Goal: Task Accomplishment & Management: Manage account settings

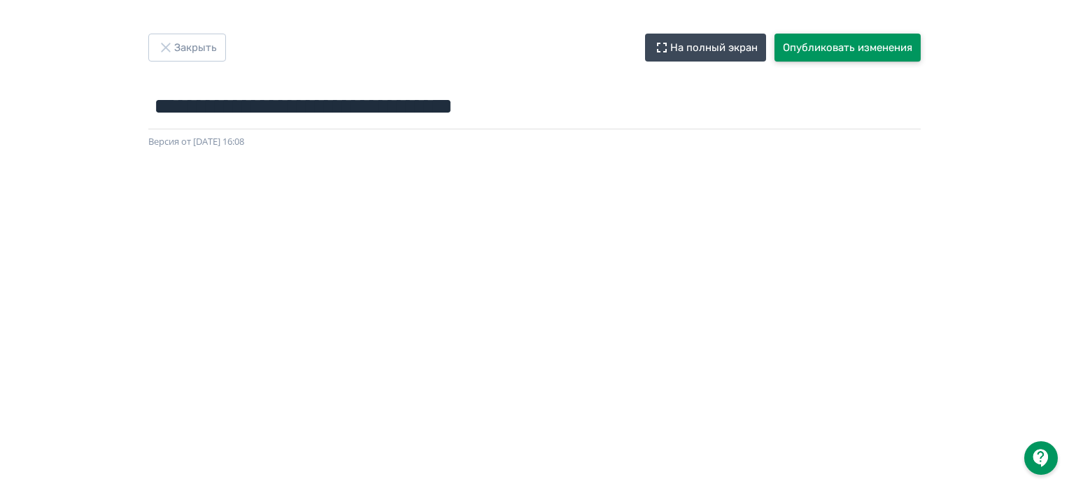
click at [834, 45] on button "Опубликовать изменения" at bounding box center [848, 48] width 146 height 28
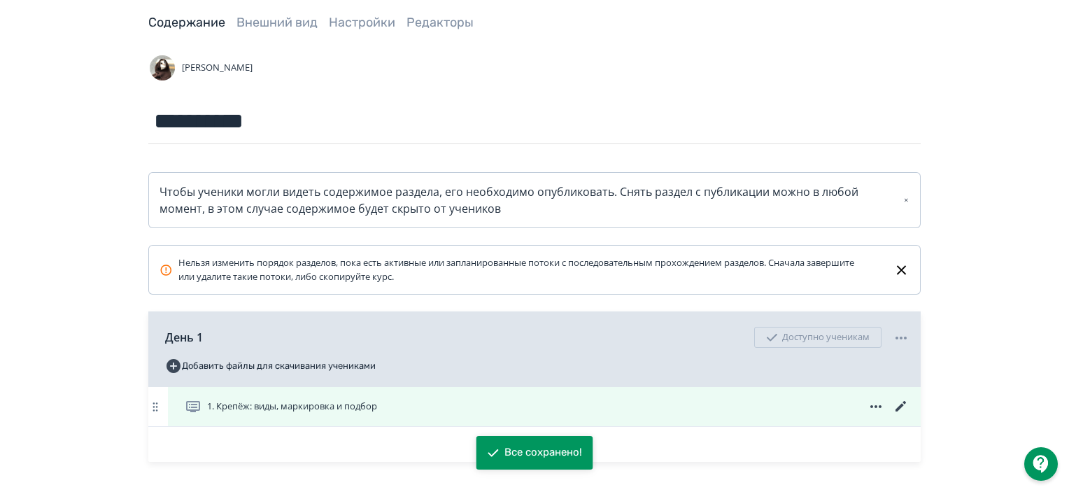
click at [901, 405] on icon at bounding box center [901, 406] width 10 height 10
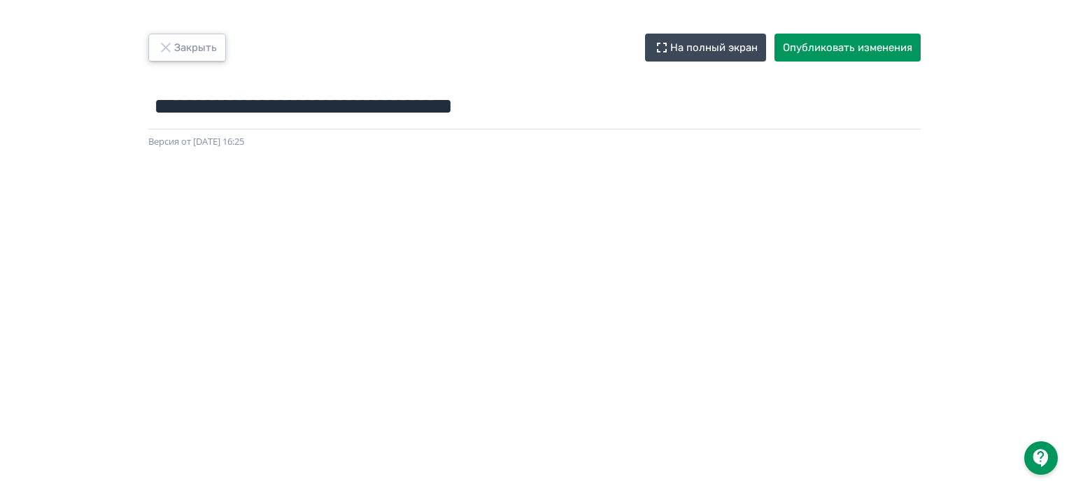
click at [175, 50] on button "Закрыть" at bounding box center [187, 48] width 78 height 28
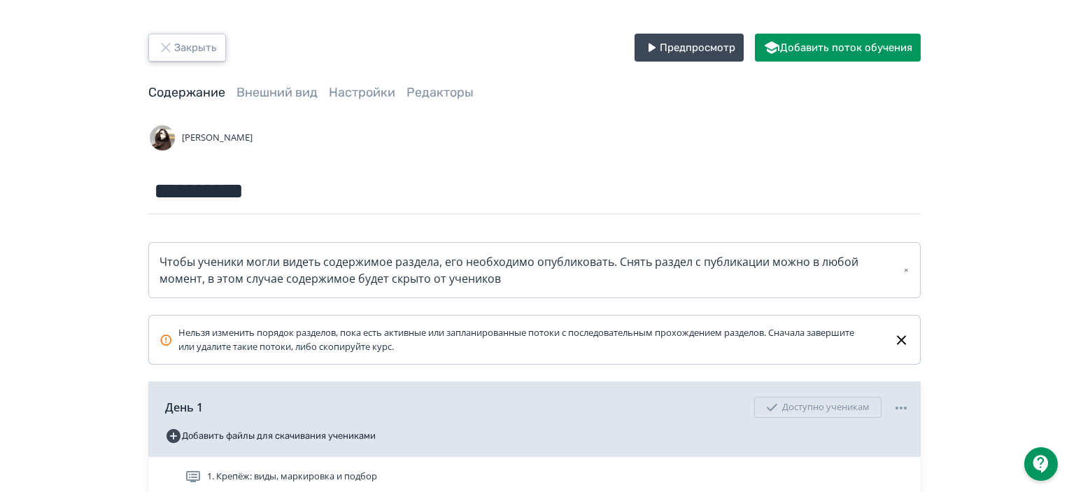
click at [190, 48] on button "Закрыть" at bounding box center [187, 48] width 78 height 28
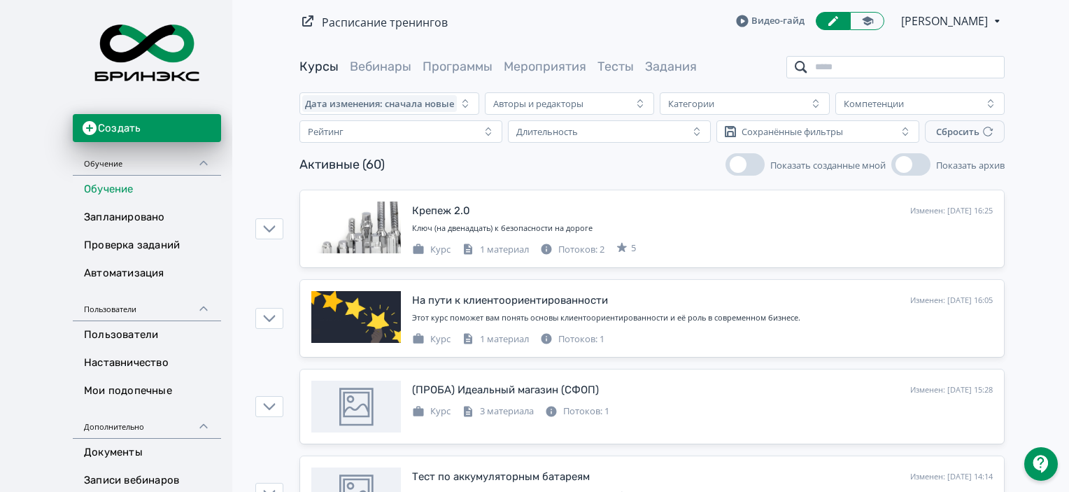
click at [915, 62] on input "search" at bounding box center [896, 67] width 218 height 22
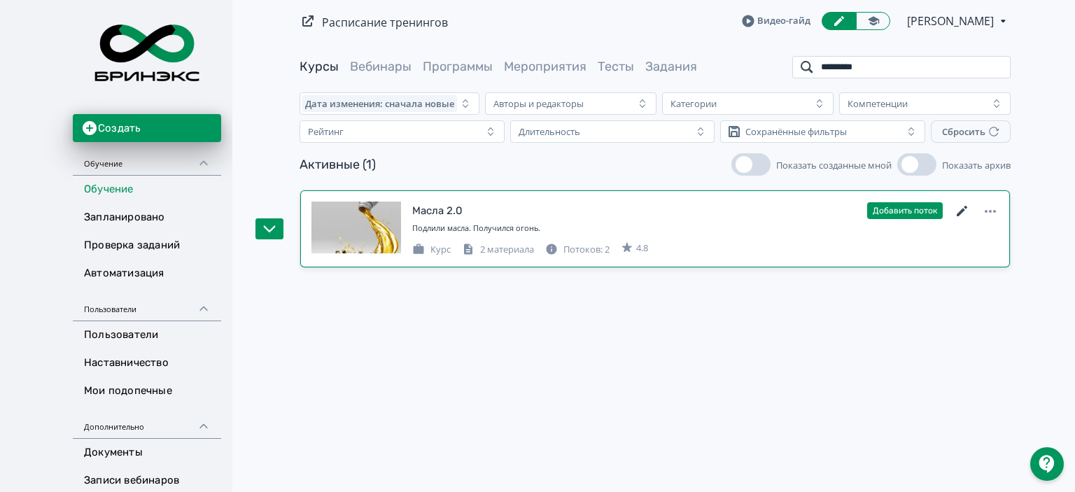
type input "*********"
click at [960, 204] on icon at bounding box center [962, 211] width 17 height 17
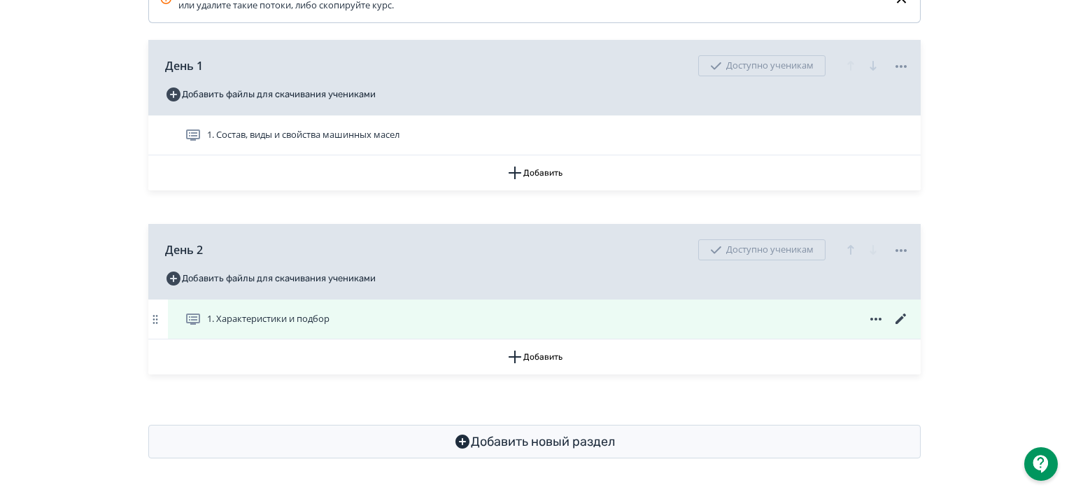
click at [906, 311] on icon at bounding box center [901, 319] width 17 height 17
